Goal: Navigation & Orientation: Go to known website

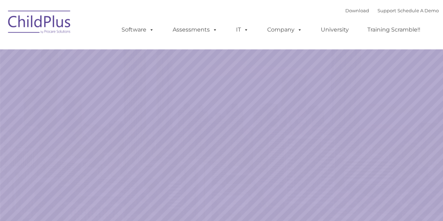
select select "MEDIUM"
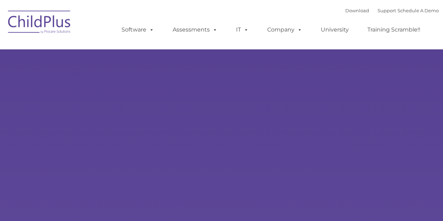
select select "MEDIUM"
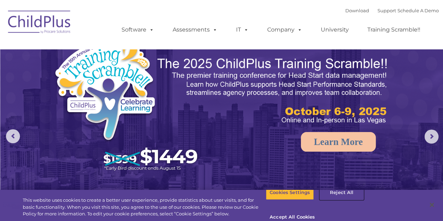
click at [333, 198] on button "Reject All" at bounding box center [342, 192] width 44 height 15
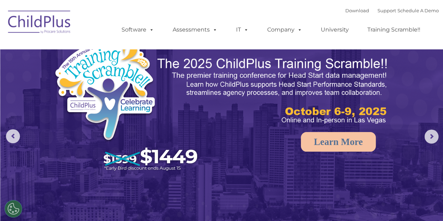
scroll to position [178, 0]
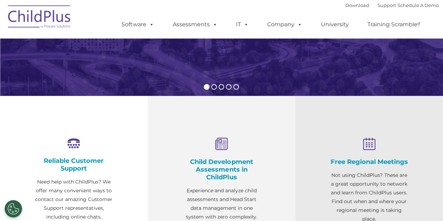
click at [26, 16] on img at bounding box center [40, 17] width 70 height 35
